Goal: Information Seeking & Learning: Learn about a topic

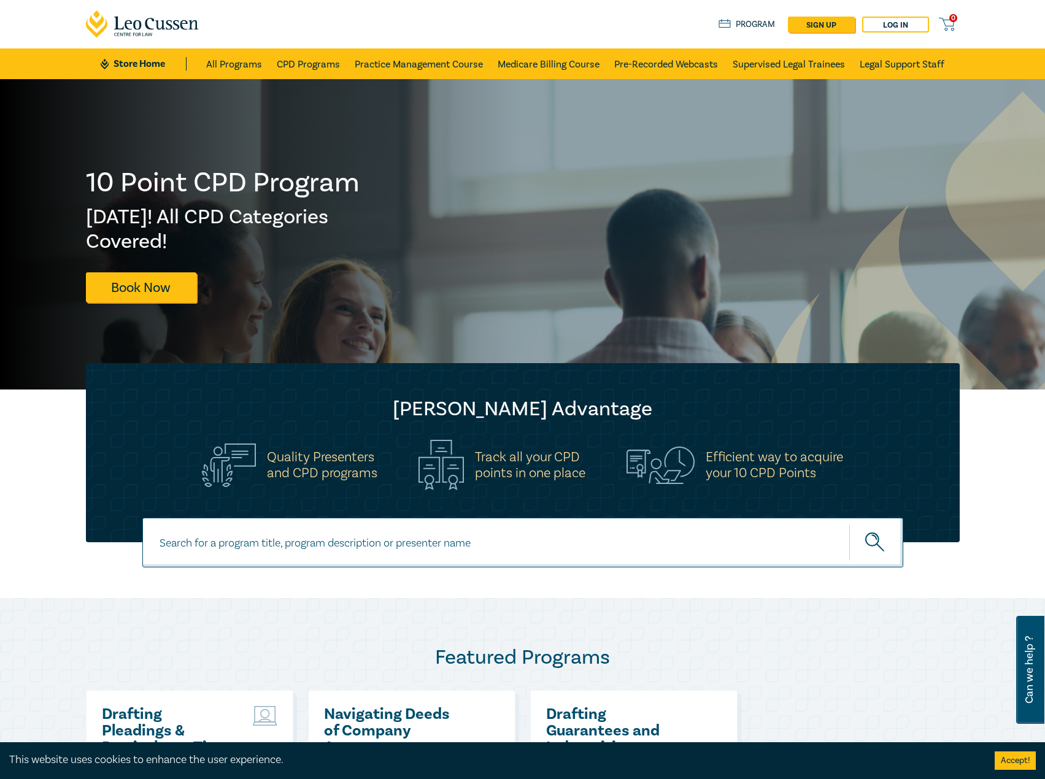
click at [355, 531] on input at bounding box center [522, 543] width 761 height 50
type input "s26204"
click at [849, 524] on button "submit" at bounding box center [876, 542] width 54 height 37
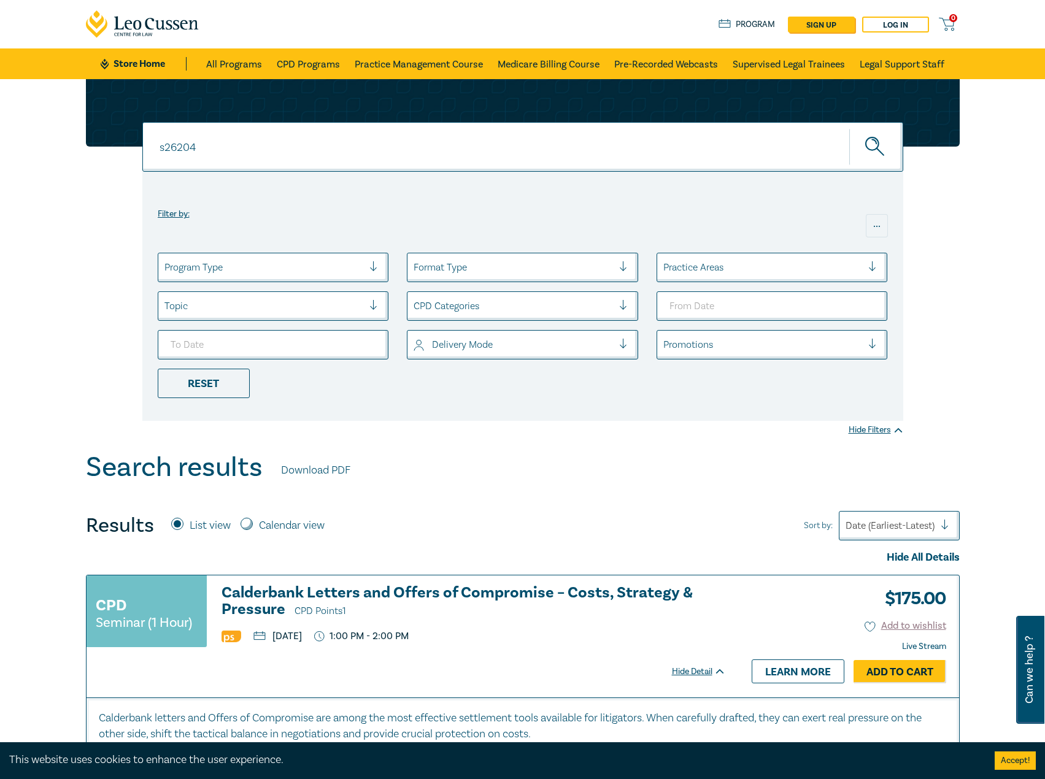
click at [337, 591] on h3 "Calderbank Letters and Offers of Compromise – Costs, Strategy & Pressure CPD Po…" at bounding box center [473, 602] width 504 height 35
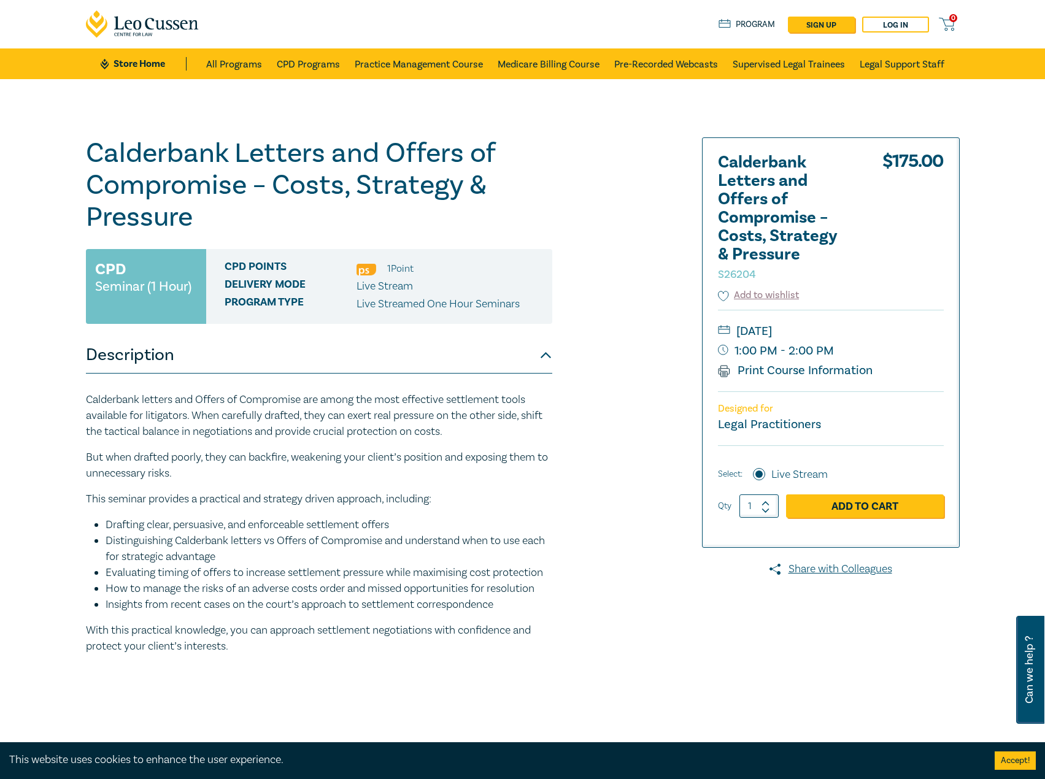
click at [464, 548] on li "Distinguishing Calderbank letters vs Offers of Compromise and understand when t…" at bounding box center [329, 549] width 447 height 32
click at [147, 71] on link "Store Home" at bounding box center [143, 63] width 85 height 13
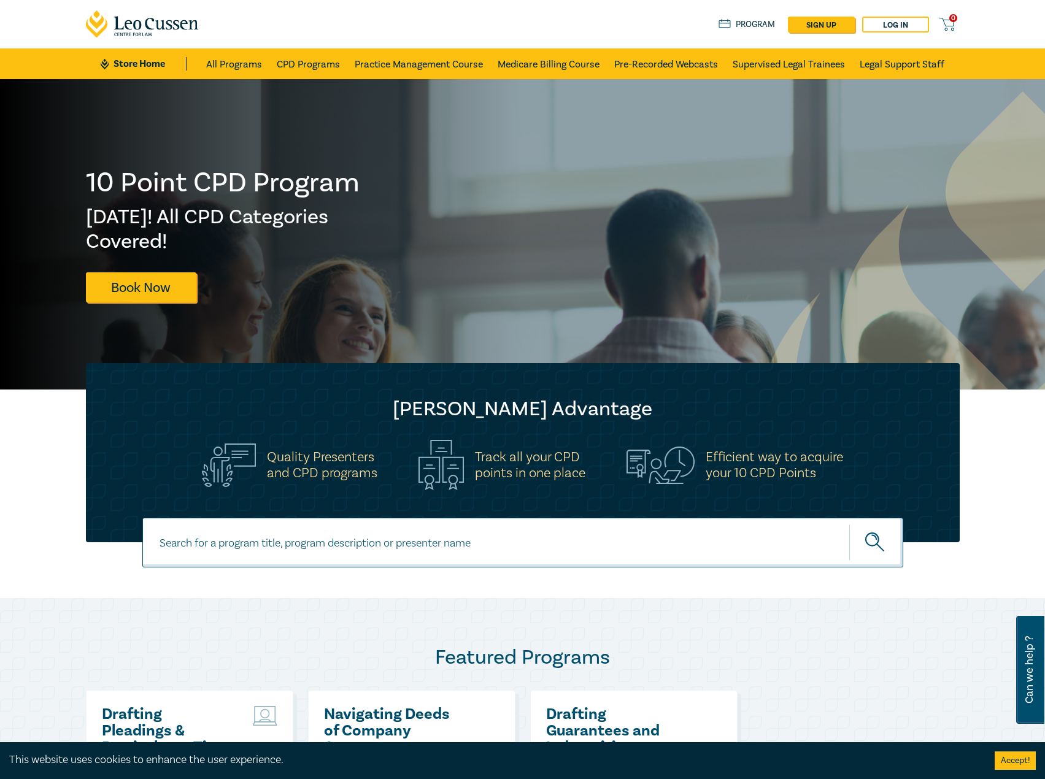
click at [415, 552] on input at bounding box center [522, 543] width 761 height 50
type input "s26311"
click at [849, 524] on button "submit" at bounding box center [876, 542] width 54 height 37
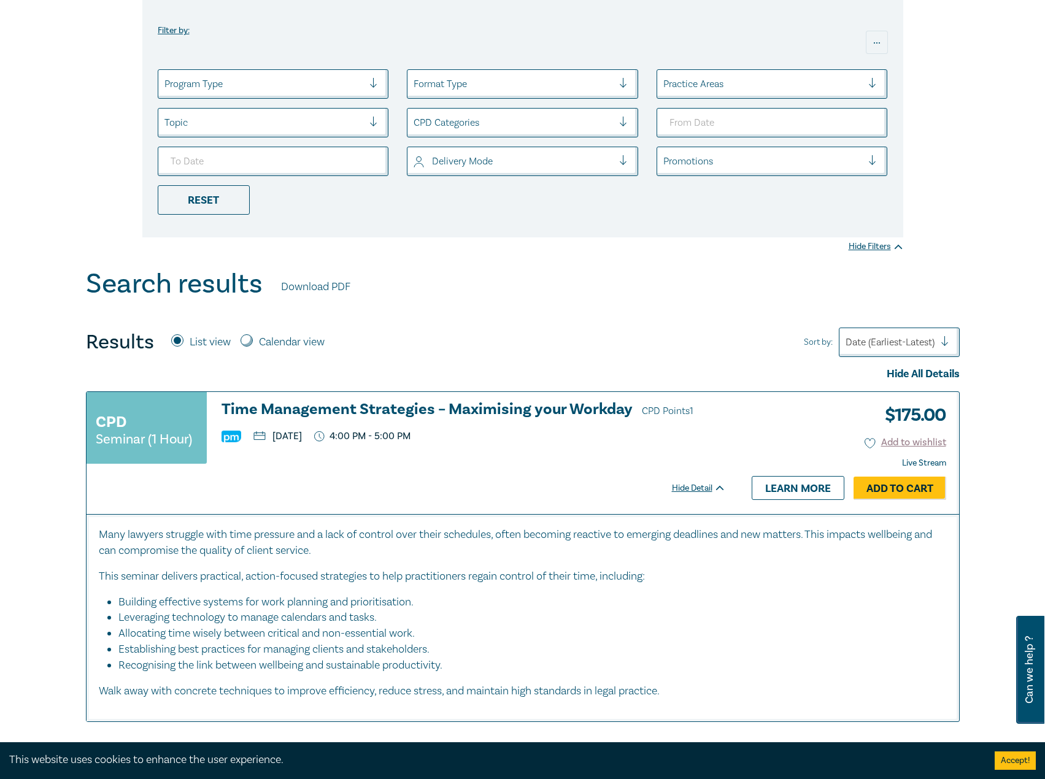
scroll to position [184, 0]
click at [495, 406] on h3 "Time Management Strategies – Maximising your Workday CPD Points 1" at bounding box center [473, 410] width 504 height 18
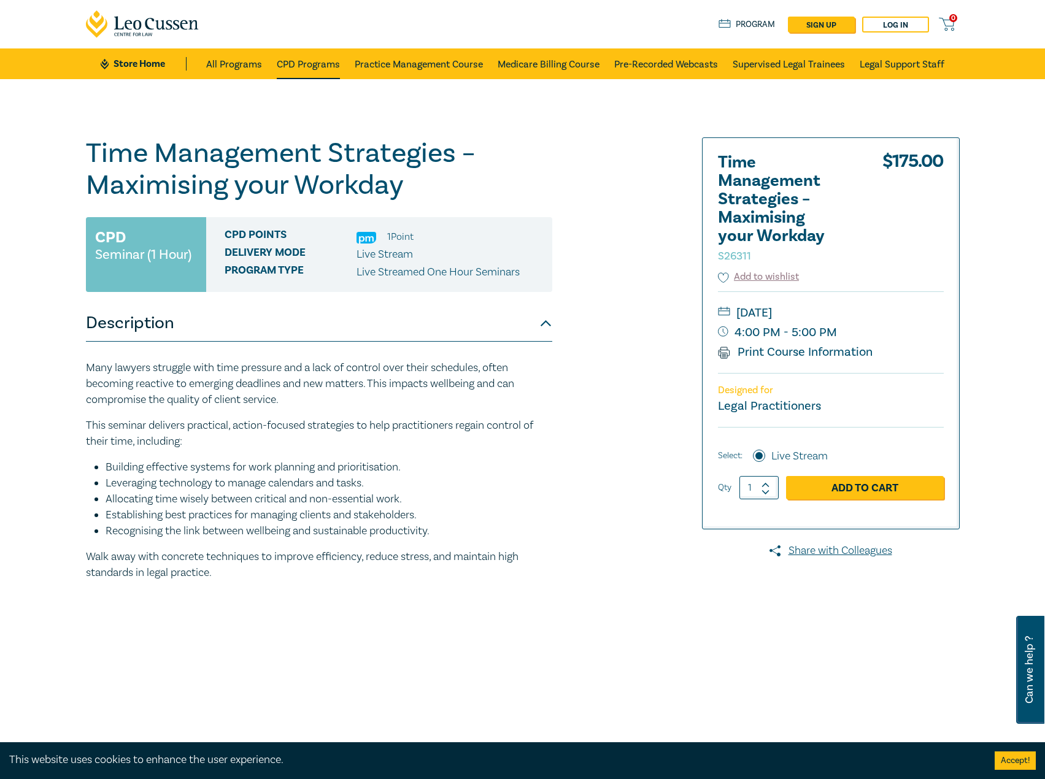
click at [309, 73] on link "CPD Programs" at bounding box center [308, 63] width 63 height 31
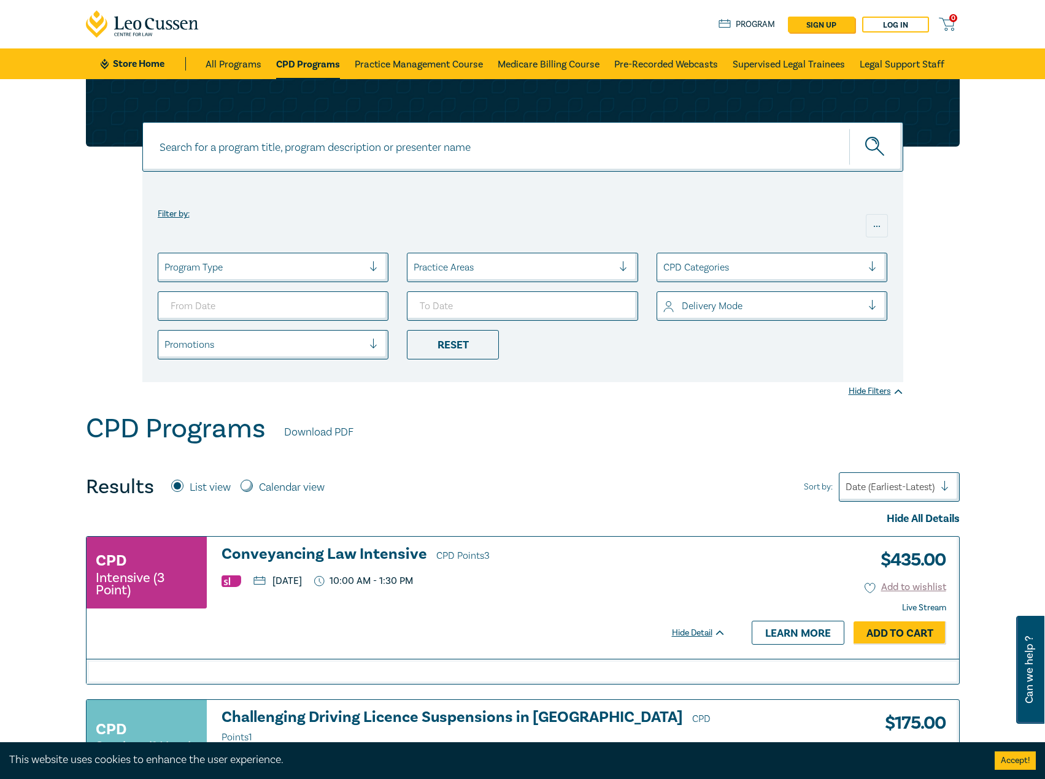
click at [366, 152] on input at bounding box center [522, 147] width 761 height 50
type input "s26205"
click at [849, 128] on button "submit" at bounding box center [876, 146] width 54 height 37
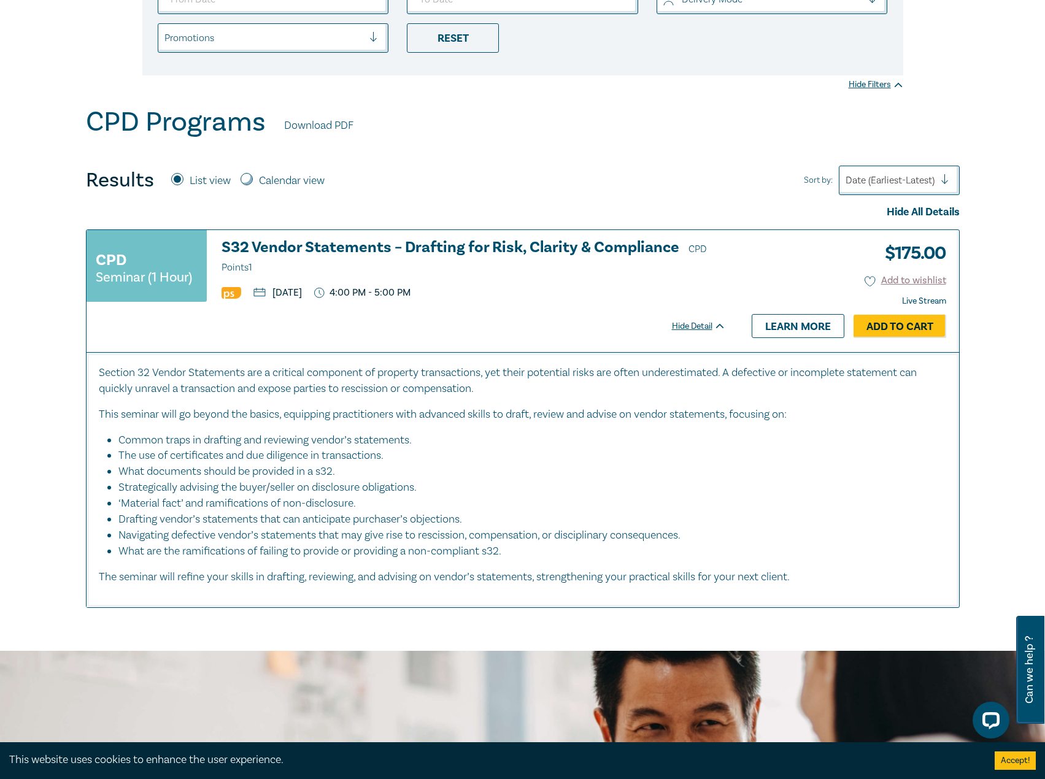
click at [545, 245] on h3 "S32 Vendor Statements – Drafting for Risk, Clarity & Compliance CPD Points 1" at bounding box center [473, 257] width 504 height 37
